Goal: Task Accomplishment & Management: Use online tool/utility

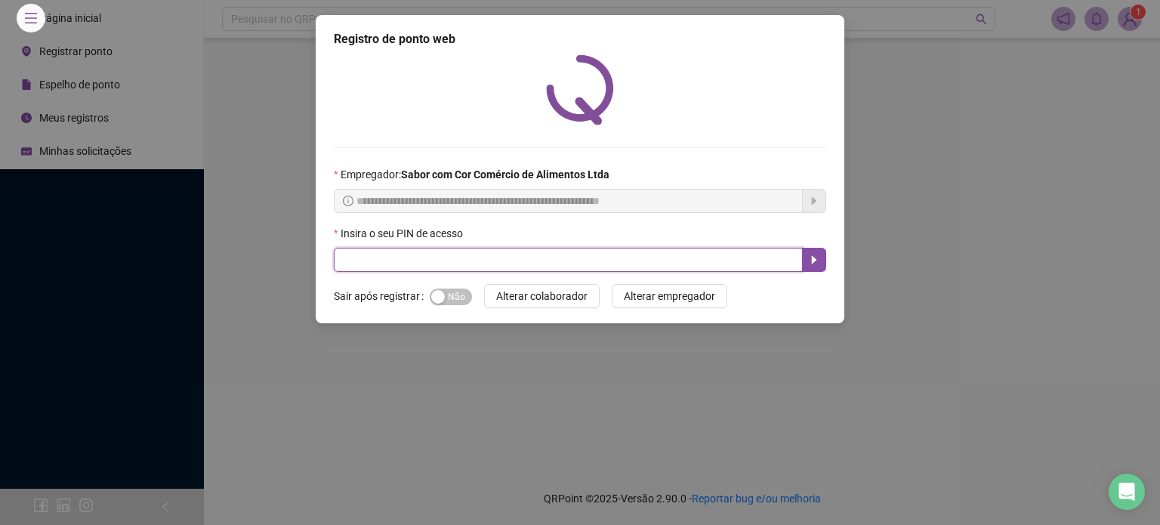
click at [369, 262] on input "text" at bounding box center [568, 260] width 469 height 24
type input "*****"
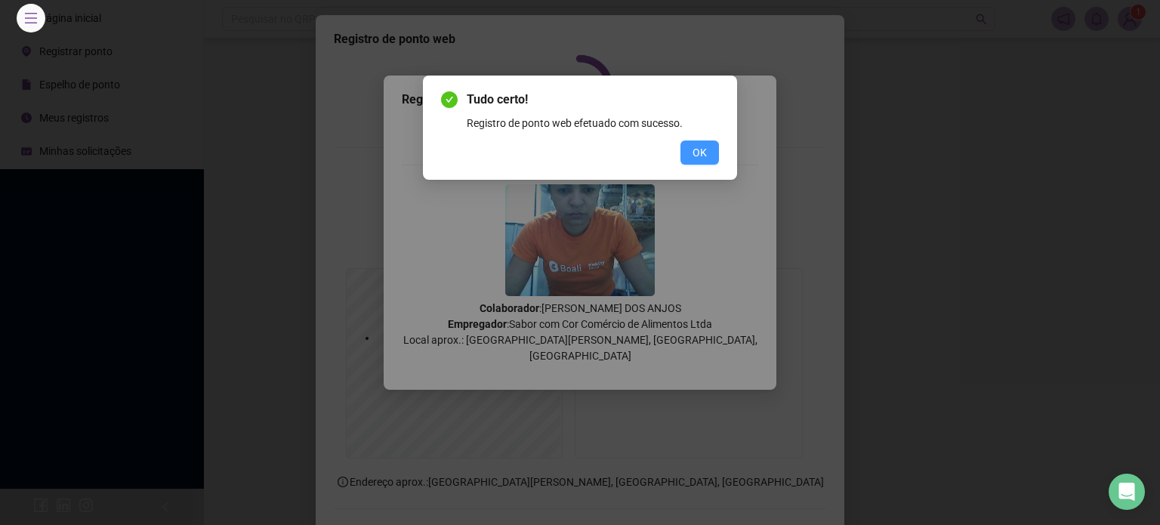
click at [703, 159] on span "OK" at bounding box center [700, 152] width 14 height 17
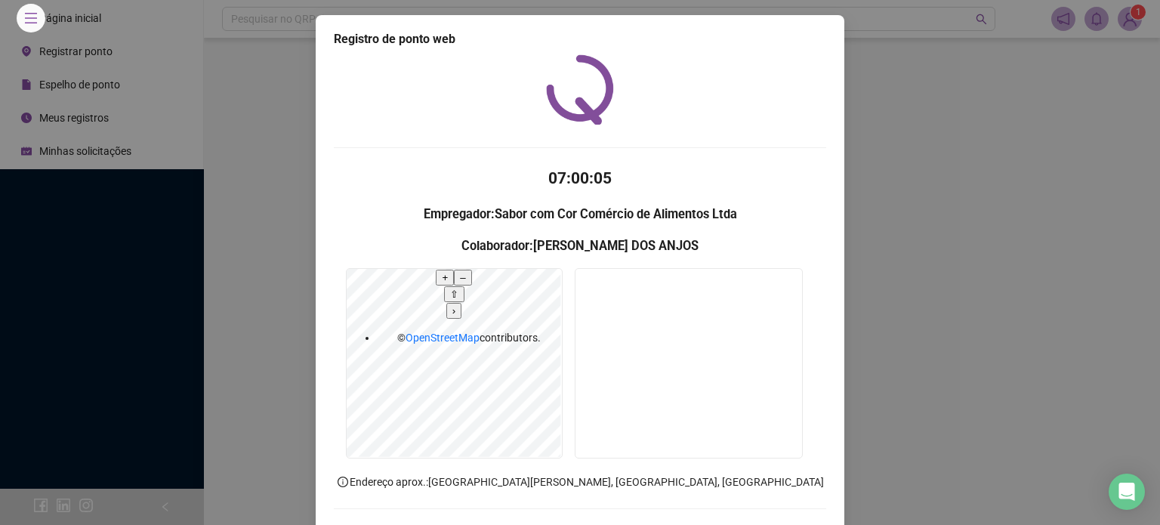
click at [704, 151] on div "Tudo certo! Registro de ponto web efetuado com sucesso. OK" at bounding box center [580, 262] width 1160 height 525
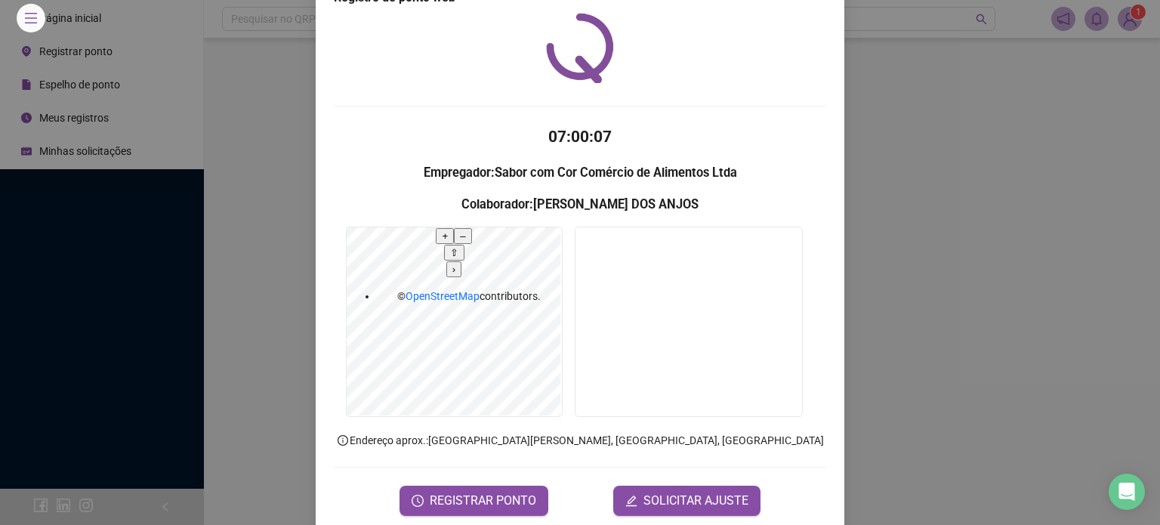
scroll to position [63, 0]
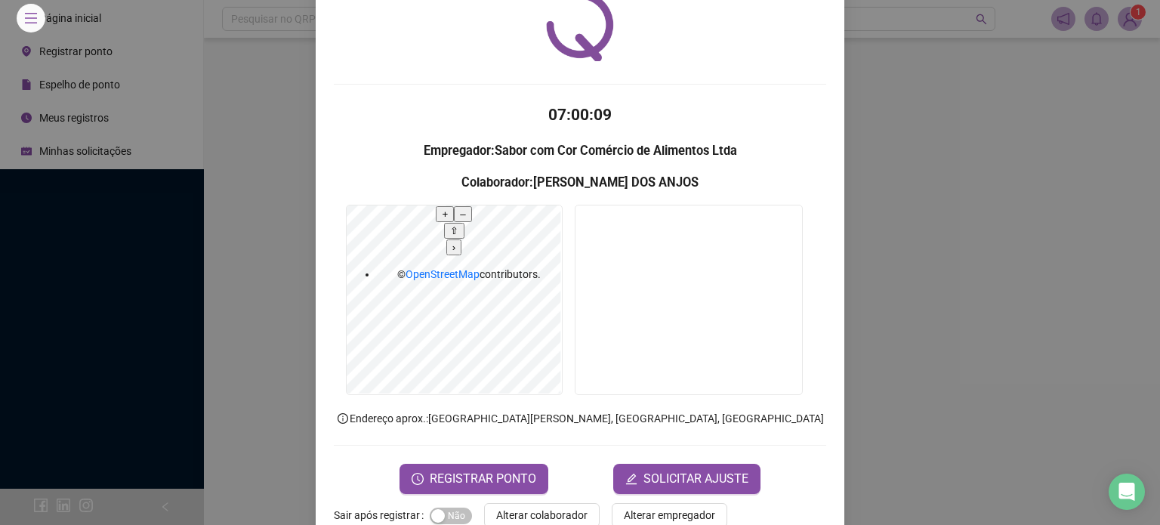
drag, startPoint x: 571, startPoint y: 490, endPoint x: 570, endPoint y: 461, distance: 28.7
click at [572, 503] on button "Alterar colaborador" at bounding box center [542, 515] width 116 height 24
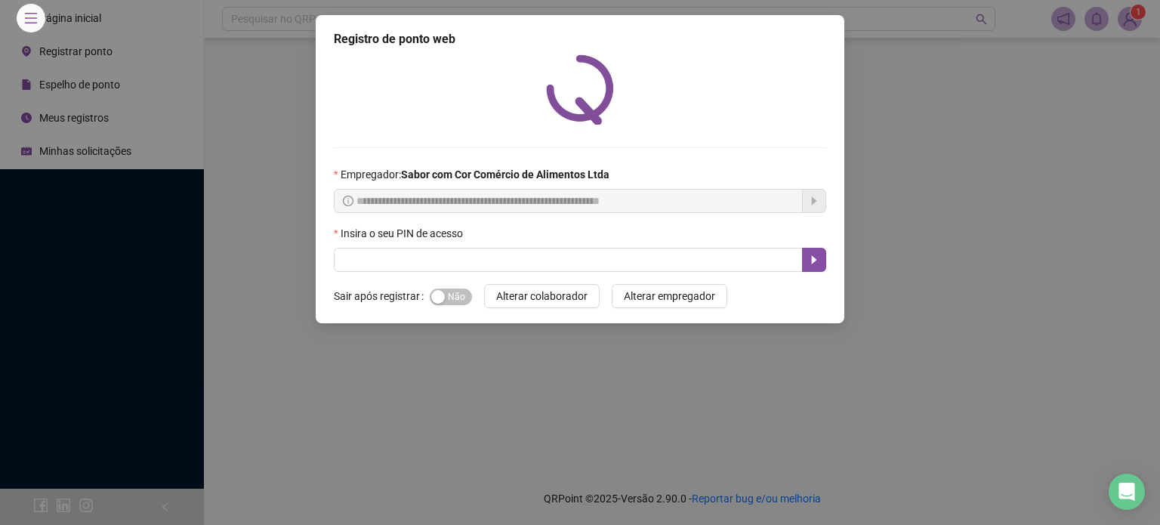
scroll to position [0, 0]
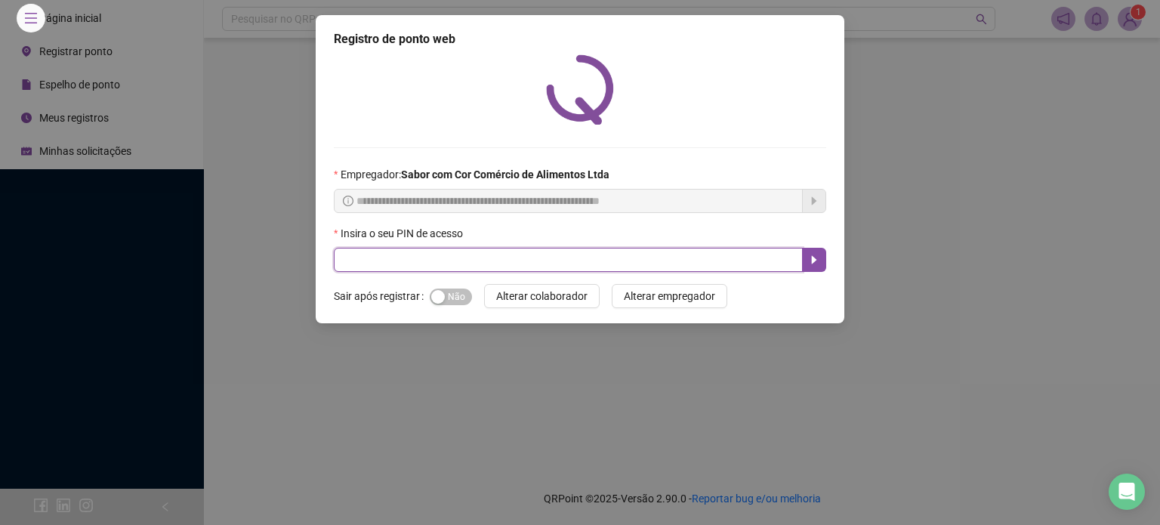
click at [567, 265] on input "text" at bounding box center [568, 260] width 469 height 24
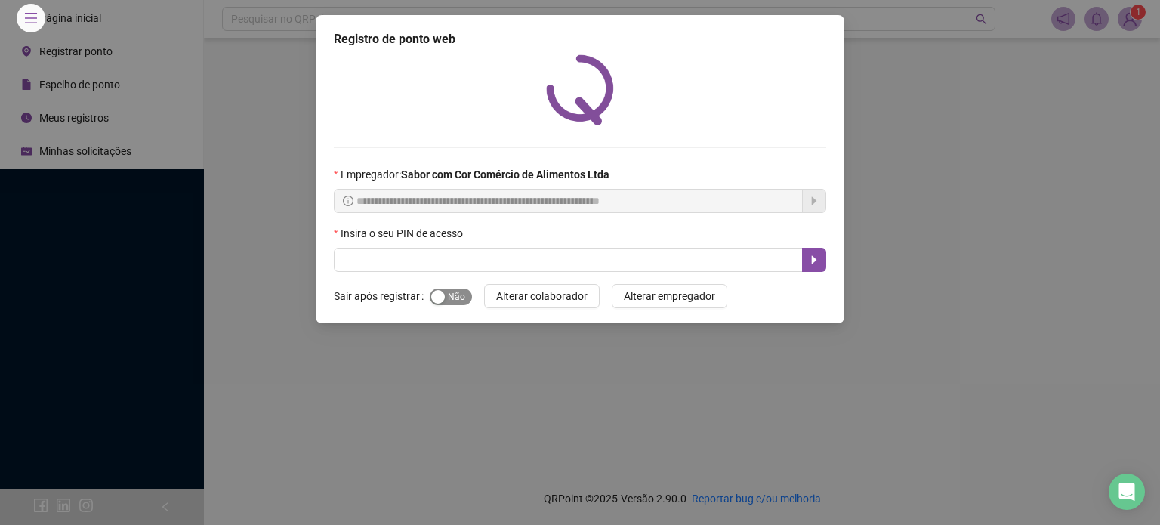
click at [456, 292] on span "Sim Não" at bounding box center [451, 297] width 42 height 17
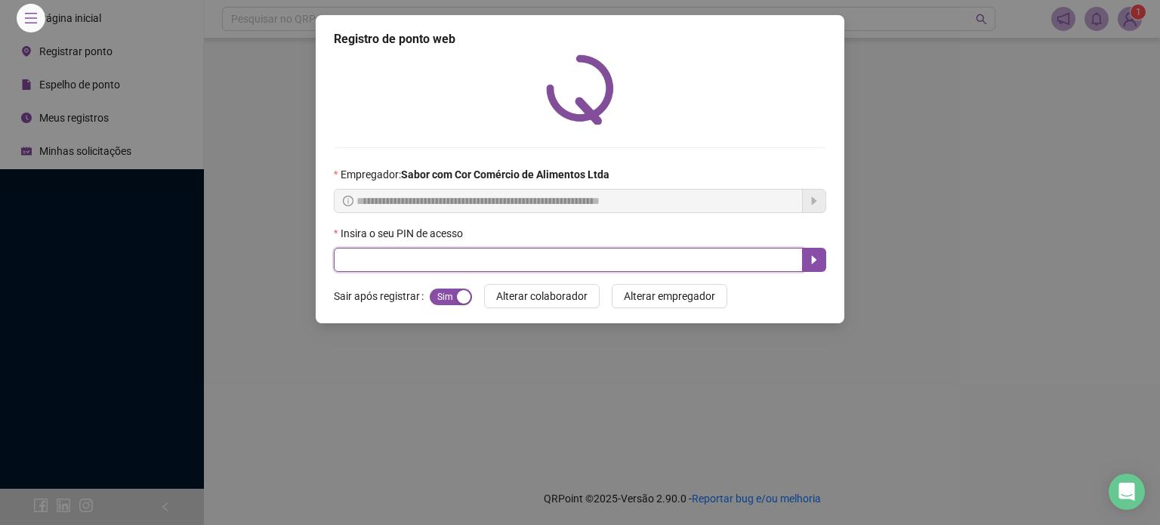
click at [704, 258] on input "text" at bounding box center [568, 260] width 469 height 24
type input "*****"
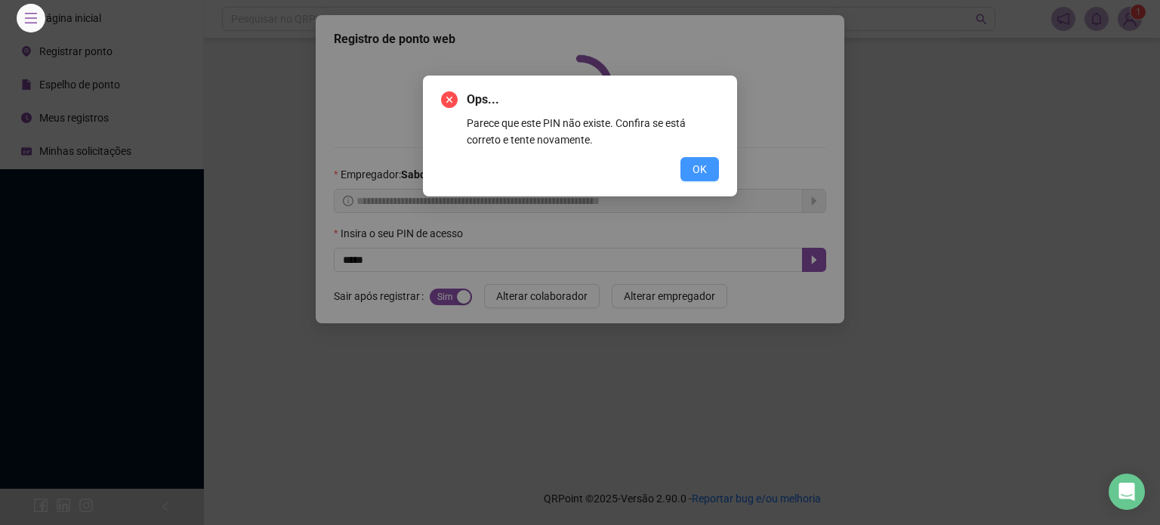
click at [694, 175] on span "OK" at bounding box center [700, 169] width 14 height 17
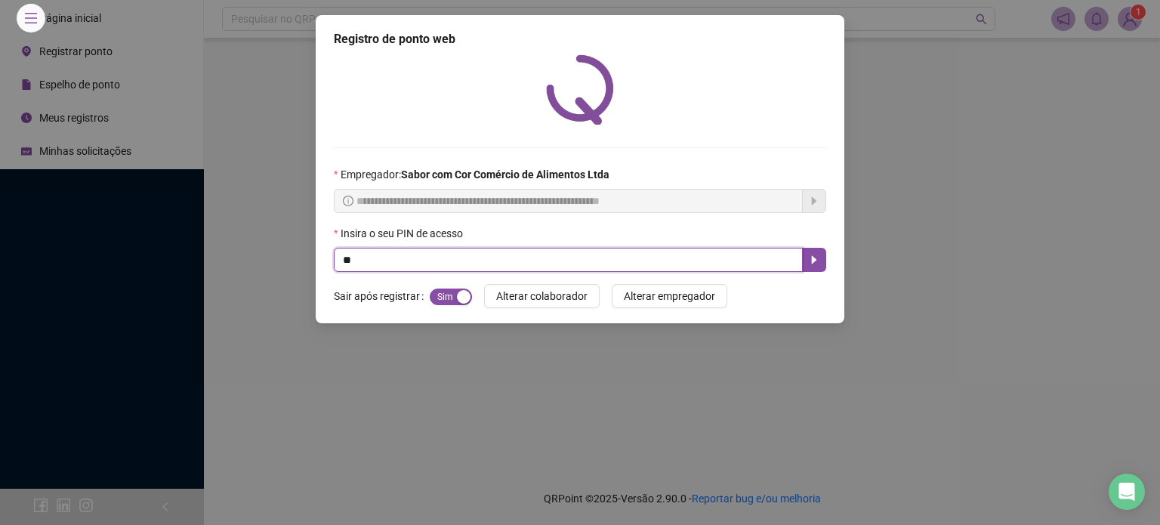
type input "*"
type input "*****"
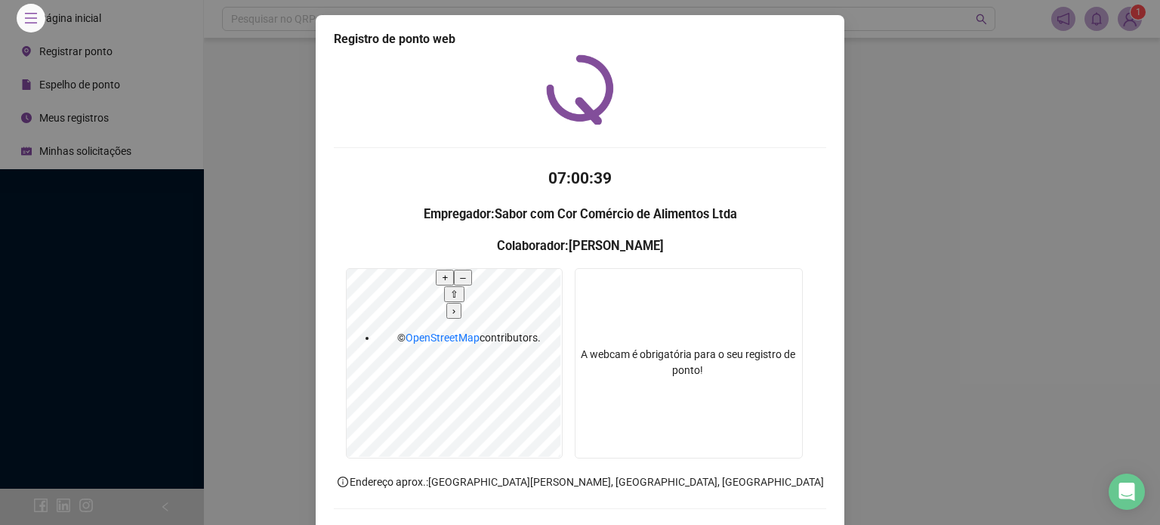
scroll to position [63, 0]
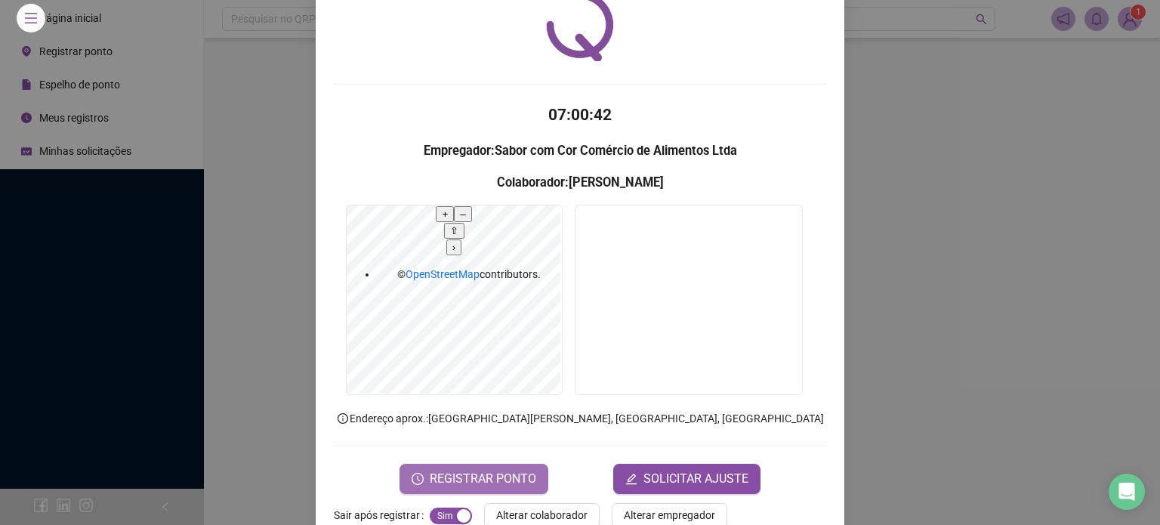
click at [502, 470] on span "REGISTRAR PONTO" at bounding box center [483, 479] width 107 height 18
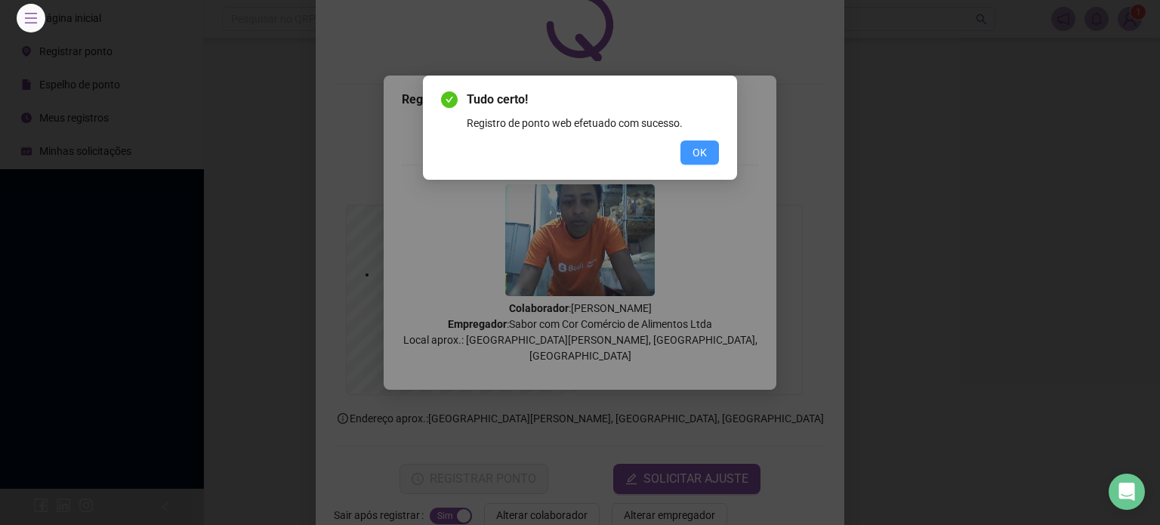
click at [696, 159] on span "OK" at bounding box center [700, 152] width 14 height 17
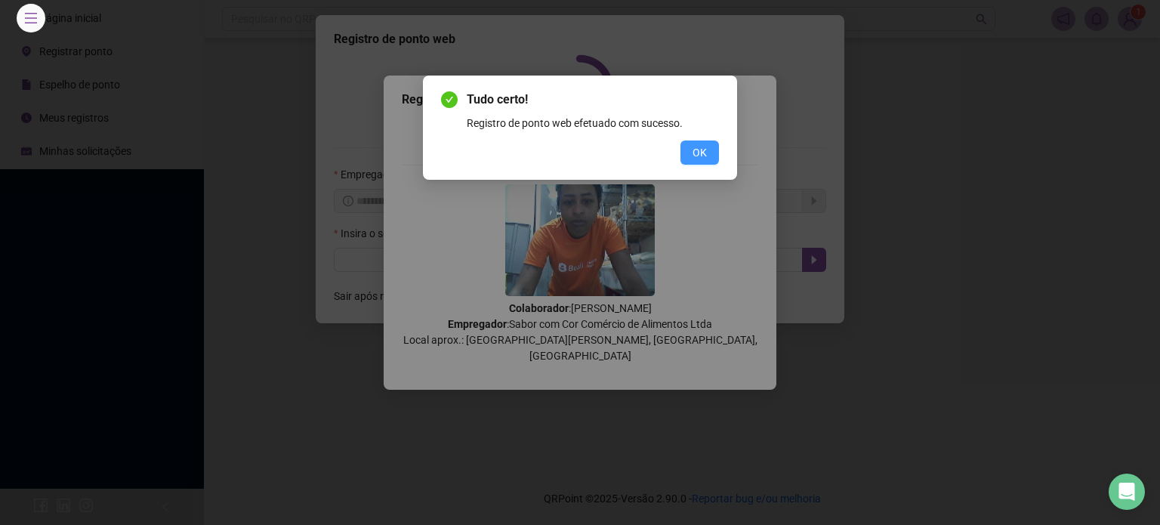
scroll to position [0, 0]
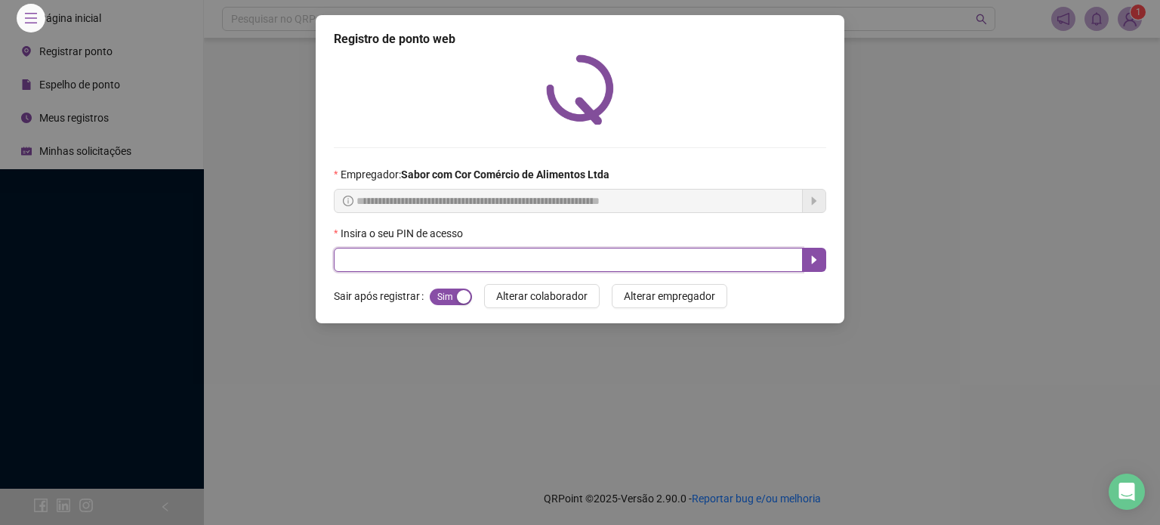
click at [382, 251] on input "text" at bounding box center [568, 260] width 469 height 24
type input "*****"
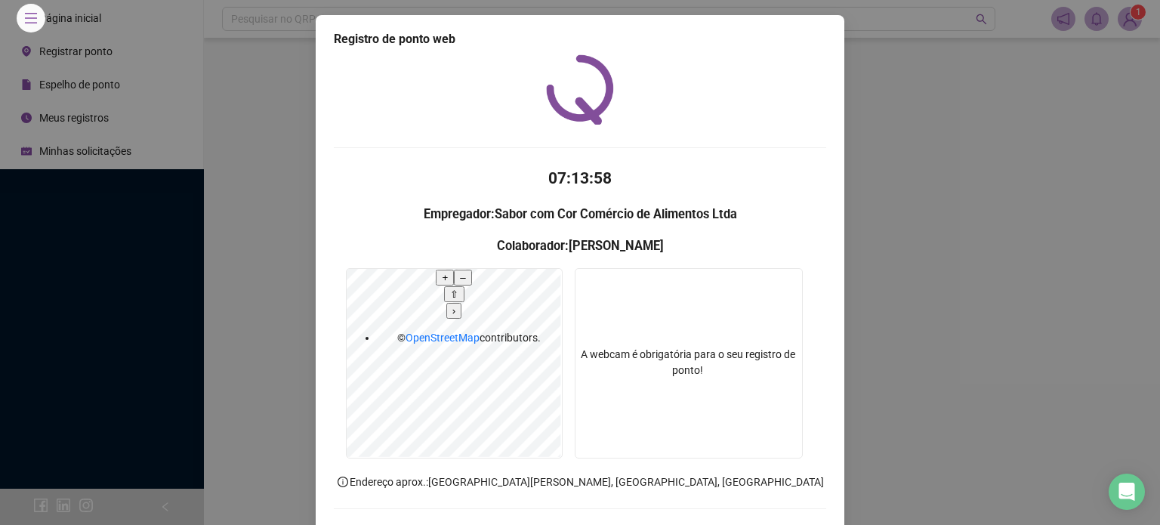
scroll to position [63, 0]
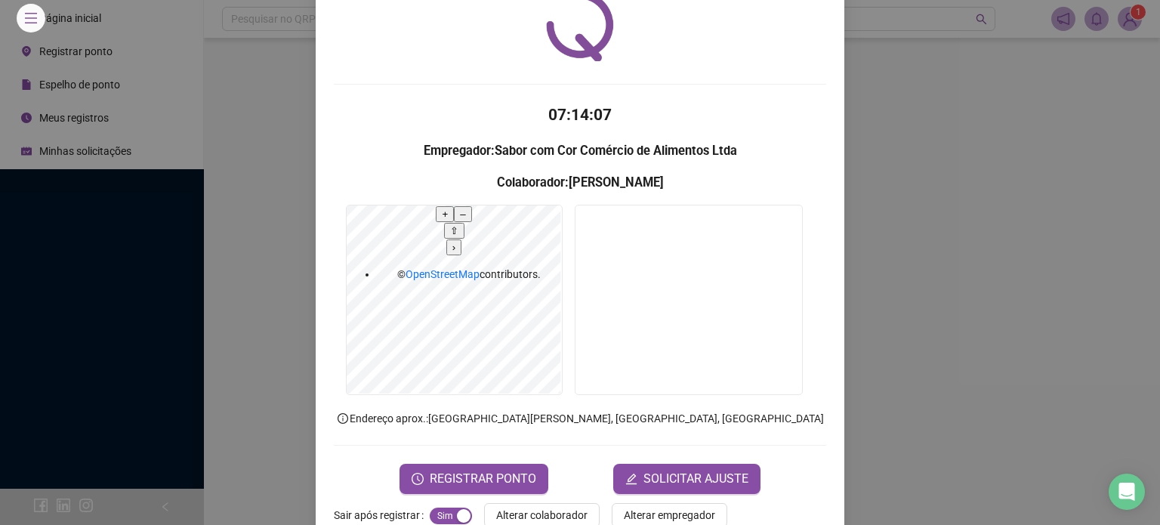
click at [496, 428] on form "07:14:07 Empregador : Sabor com Cor Comércio de Alimentos Ltda Colaborador : [P…" at bounding box center [580, 298] width 493 height 391
click at [417, 473] on icon "clock-circle" at bounding box center [418, 479] width 12 height 12
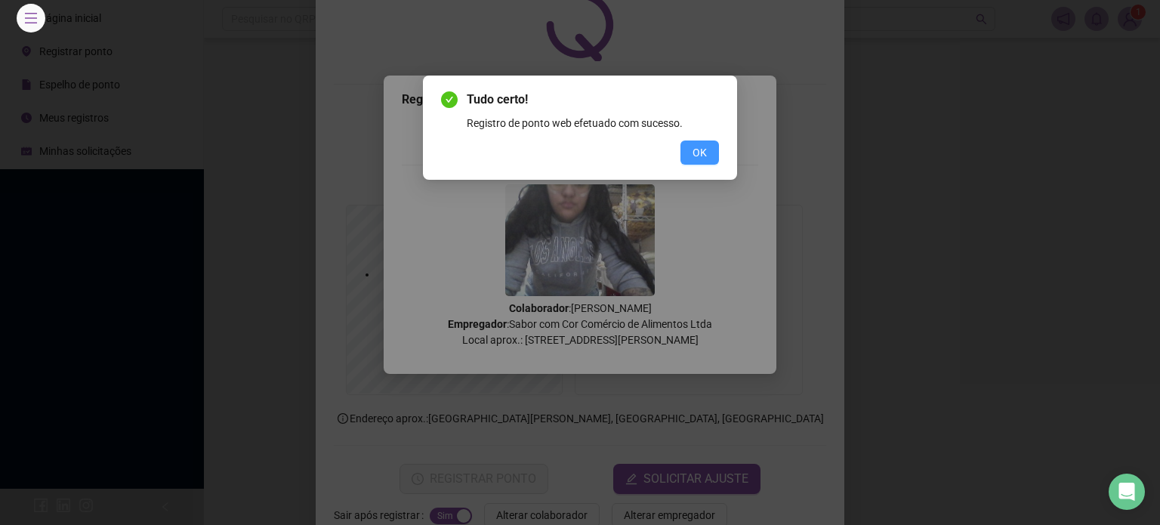
click at [698, 148] on span "OK" at bounding box center [700, 152] width 14 height 17
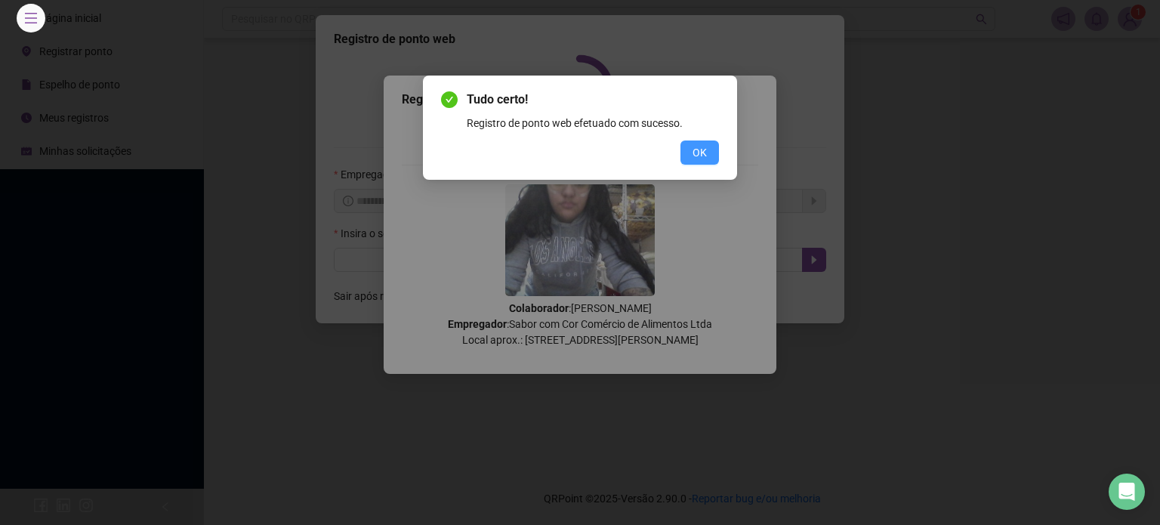
scroll to position [0, 0]
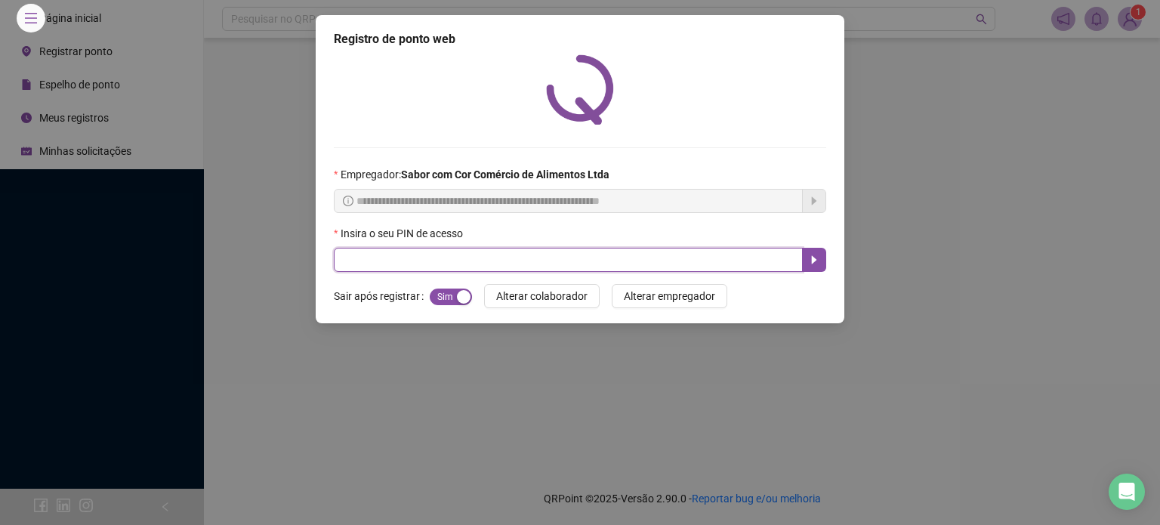
click at [511, 262] on input "text" at bounding box center [568, 260] width 469 height 24
type input "*****"
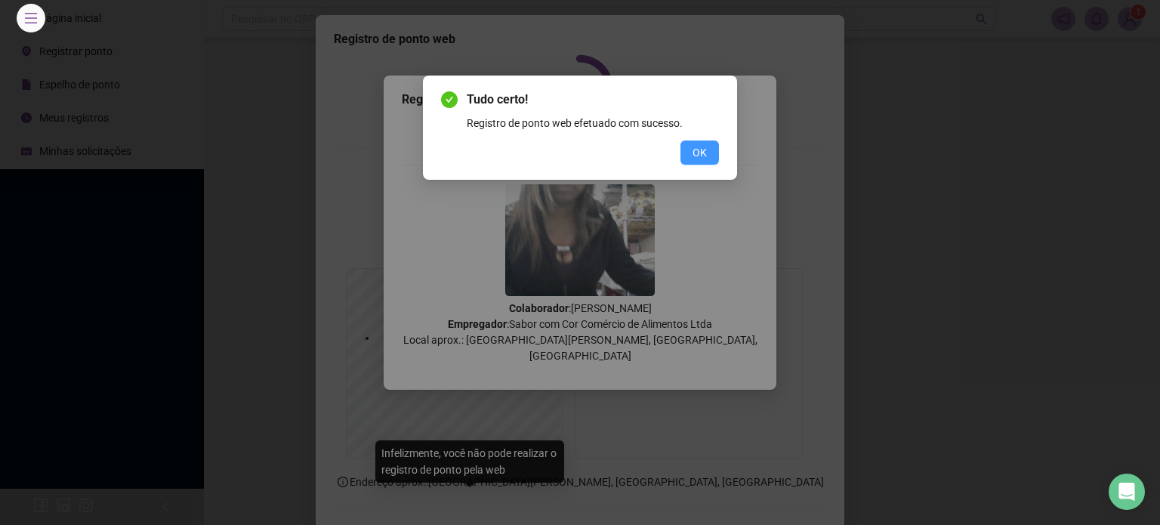
click at [694, 147] on span "OK" at bounding box center [700, 152] width 14 height 17
